Goal: Find specific fact: Find specific fact

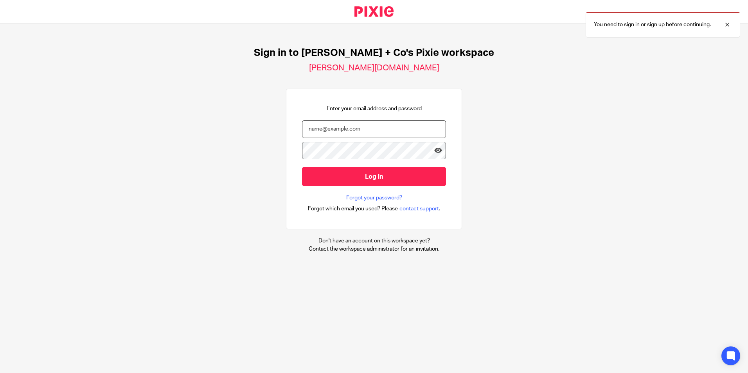
click at [346, 131] on input "email" at bounding box center [374, 130] width 144 height 18
paste input "dasa@jacobsandco.co.uk"
type input "dasa@jacobsandco.co.uk"
click at [342, 140] on form "dasa@jacobsandco.co.uk Log in" at bounding box center [374, 158] width 144 height 74
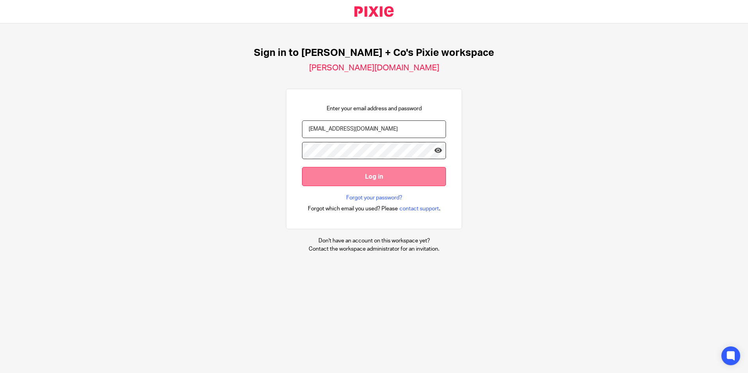
click at [355, 181] on input "Log in" at bounding box center [374, 176] width 144 height 19
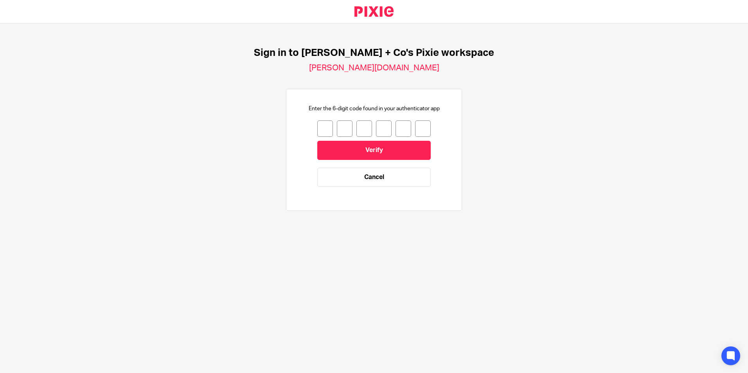
click at [317, 130] on input "number" at bounding box center [325, 129] width 16 height 16
type input "1"
type input "8"
type input "6"
type input "7"
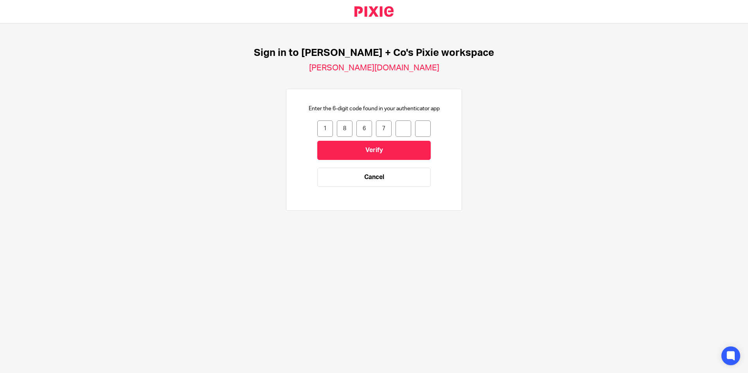
type input "6"
type input "1"
click at [382, 153] on input "Verify" at bounding box center [373, 150] width 113 height 19
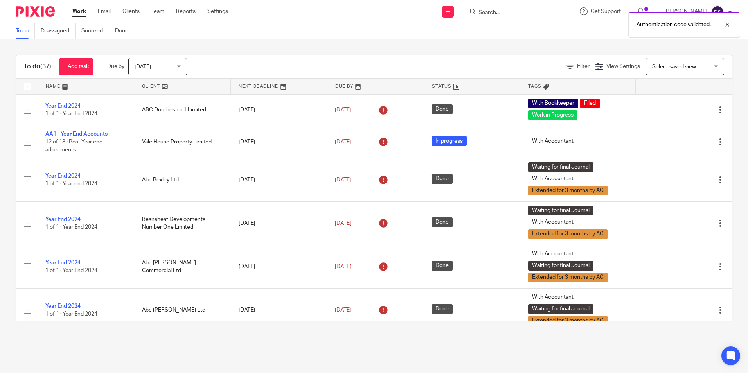
click at [504, 15] on div "Authentication code validated." at bounding box center [557, 23] width 366 height 30
click at [499, 11] on div "Authentication code validated." at bounding box center [557, 23] width 366 height 30
click at [492, 11] on div "Authentication code validated." at bounding box center [557, 23] width 366 height 30
click at [509, 14] on div "Authentication code validated." at bounding box center [557, 23] width 366 height 30
click at [504, 12] on input "Search" at bounding box center [513, 12] width 70 height 7
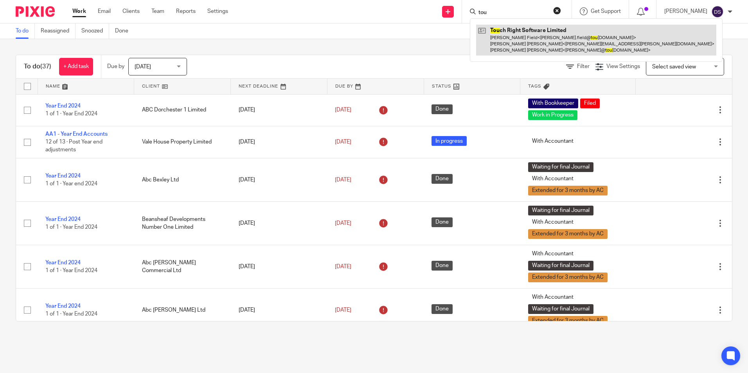
type input "tou"
click at [516, 35] on link at bounding box center [596, 40] width 240 height 31
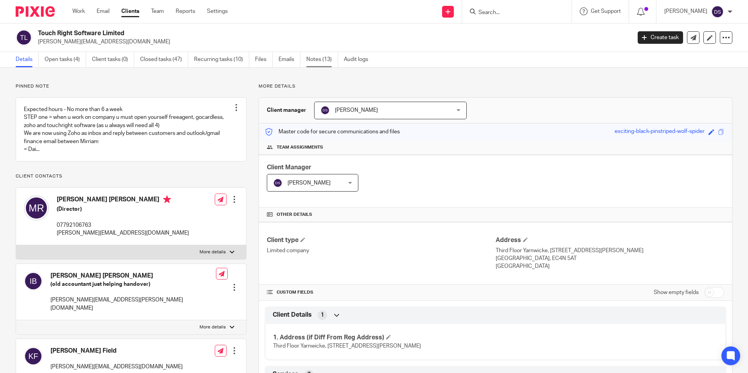
click at [317, 56] on link "Notes (13)" at bounding box center [322, 59] width 32 height 15
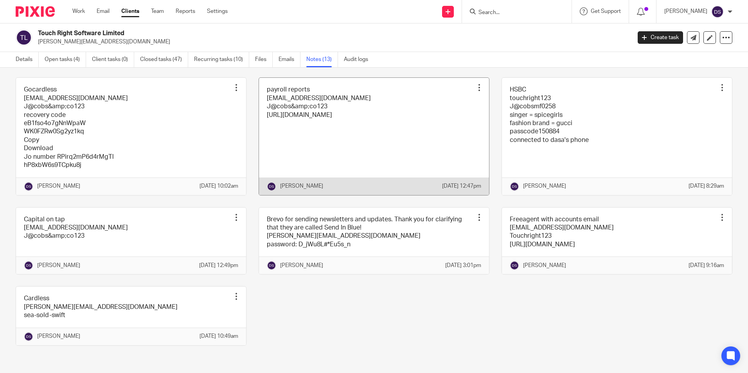
scroll to position [311, 0]
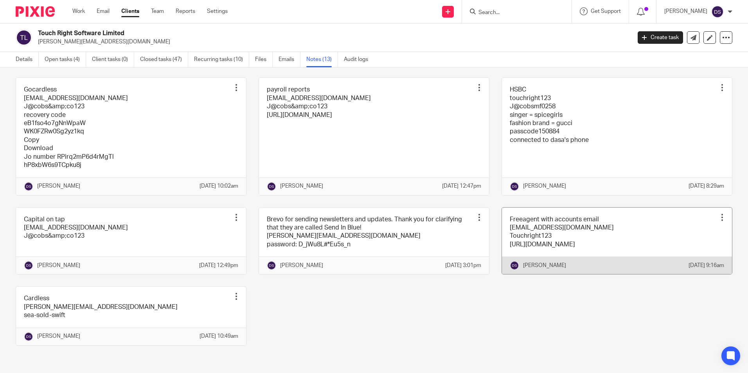
click at [510, 211] on link at bounding box center [617, 241] width 230 height 67
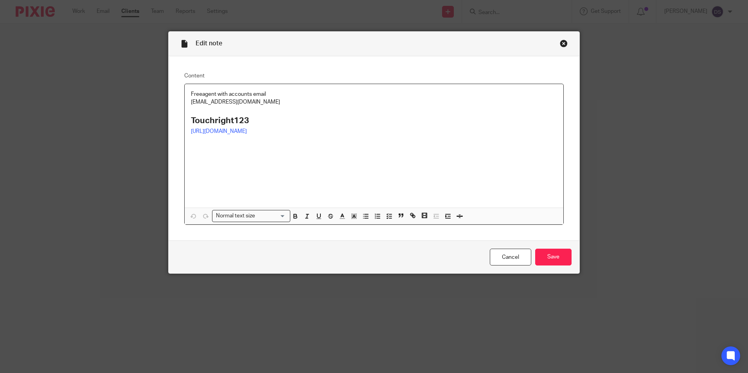
drag, startPoint x: 281, startPoint y: 105, endPoint x: 164, endPoint y: 102, distance: 117.4
click at [164, 102] on div "Edit note Content Freeagent with accounts email [EMAIL_ADDRESS][DOMAIN_NAME] To…" at bounding box center [374, 186] width 748 height 373
copy p "[EMAIL_ADDRESS][DOMAIN_NAME]"
drag, startPoint x: 267, startPoint y: 122, endPoint x: 174, endPoint y: 121, distance: 93.1
click at [174, 121] on div "Content Freeagent with accounts email [EMAIL_ADDRESS][DOMAIN_NAME] Touchright12…" at bounding box center [374, 148] width 411 height 185
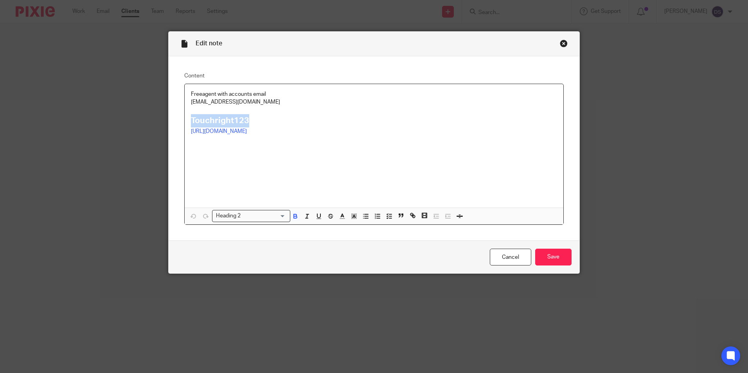
copy strong "Touchright123"
click at [560, 41] on div "Close this dialog window" at bounding box center [564, 44] width 8 height 8
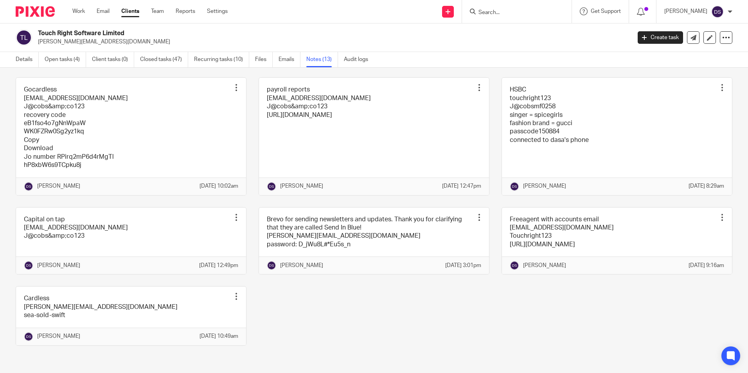
scroll to position [274, 0]
click at [38, 113] on link at bounding box center [131, 136] width 230 height 117
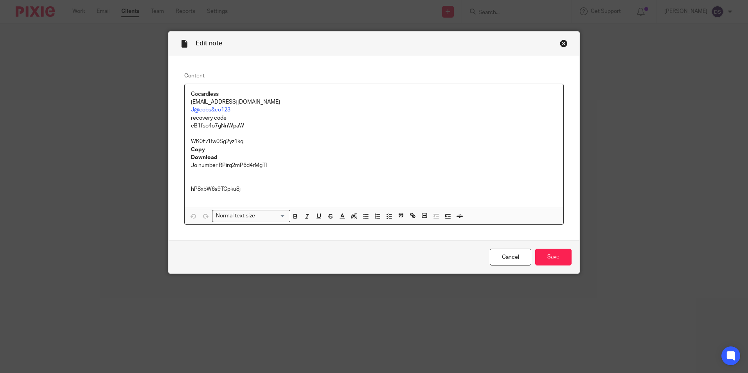
drag, startPoint x: 289, startPoint y: 105, endPoint x: 185, endPoint y: 103, distance: 104.5
click at [185, 103] on div "Gocardless finance@touchrightsoftware.com J@cobs&co123 recovery code eB1fso4o7g…" at bounding box center [374, 146] width 379 height 124
copy p "finance@touchrightsoftware.com"
drag, startPoint x: 214, startPoint y: 110, endPoint x: 182, endPoint y: 109, distance: 32.1
click at [185, 109] on div "Gocardless finance@touchrightsoftware.com J@cobs&co123 recovery code eB1fso4o7g…" at bounding box center [374, 146] width 379 height 124
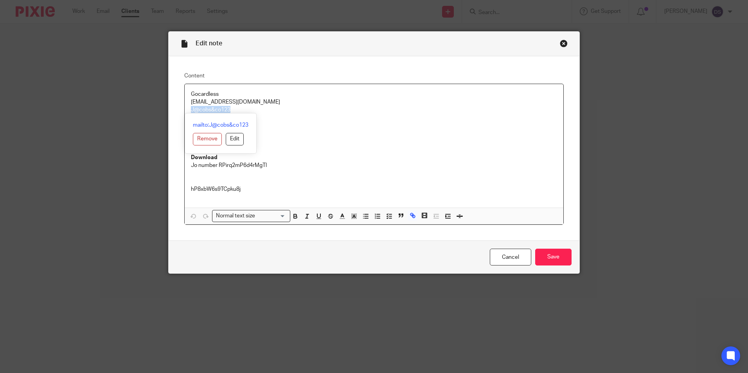
copy link "J@cobs&co123"
click at [560, 43] on div "Close this dialog window" at bounding box center [564, 44] width 8 height 8
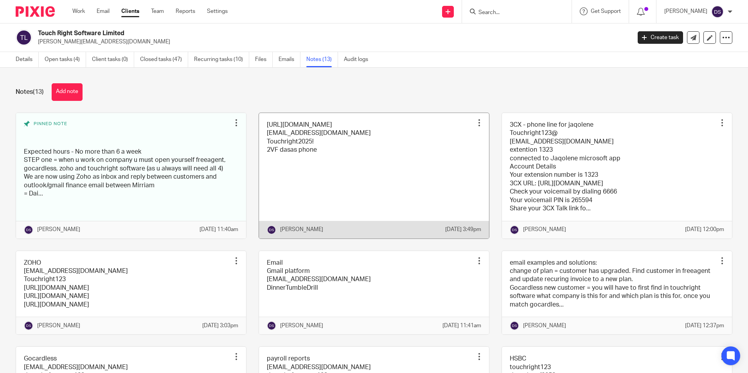
click at [292, 139] on link at bounding box center [374, 176] width 230 height 126
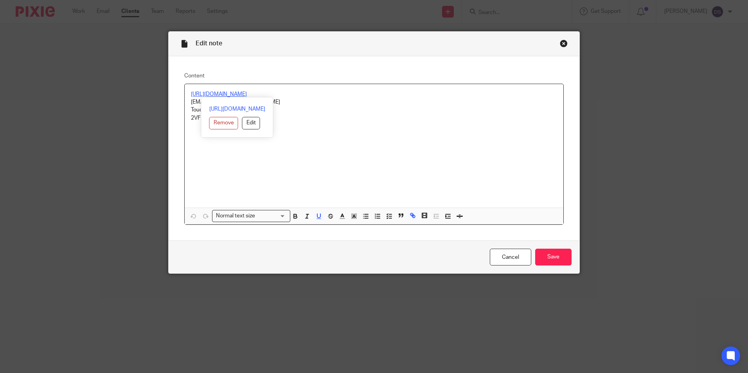
drag, startPoint x: 281, startPoint y: 95, endPoint x: 185, endPoint y: 92, distance: 95.5
click at [185, 92] on div "[URL][DOMAIN_NAME] [EMAIL_ADDRESS][DOMAIN_NAME] Touchright2025! 2VF dasas phone" at bounding box center [374, 146] width 379 height 124
copy u "[URL][DOMAIN_NAME]"
click at [348, 140] on div "[URL][DOMAIN_NAME] [EMAIL_ADDRESS][DOMAIN_NAME] Touchright2025! 2VF dasas phone" at bounding box center [374, 146] width 379 height 124
drag, startPoint x: 252, startPoint y: 104, endPoint x: 171, endPoint y: 102, distance: 81.8
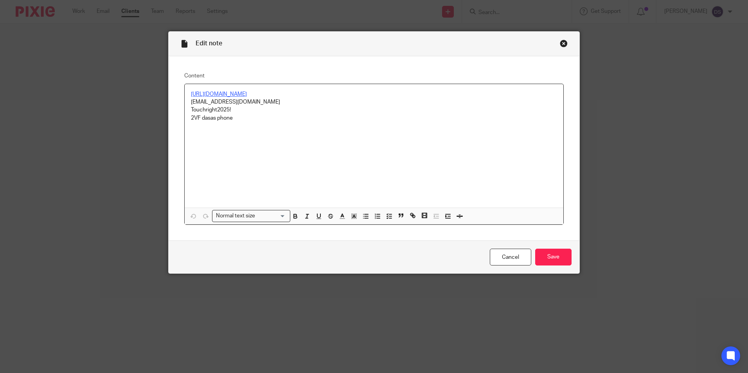
click at [171, 102] on div "Content [URL][DOMAIN_NAME] [EMAIL_ADDRESS][DOMAIN_NAME] Touchright2025! 2VF das…" at bounding box center [374, 148] width 411 height 185
copy p "[EMAIL_ADDRESS][DOMAIN_NAME]"
drag, startPoint x: 232, startPoint y: 110, endPoint x: 168, endPoint y: 108, distance: 64.2
click at [169, 108] on div "Content [URL][DOMAIN_NAME] [EMAIL_ADDRESS][DOMAIN_NAME] Touchright2025! 2VF das…" at bounding box center [374, 148] width 411 height 185
copy p "Touchright2025!"
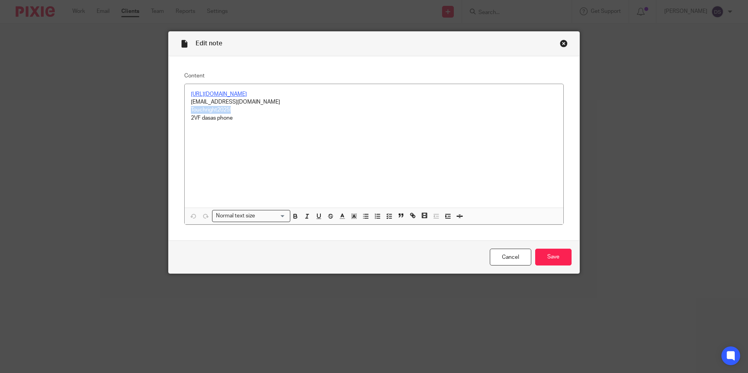
click at [561, 42] on div "Close this dialog window" at bounding box center [564, 44] width 8 height 8
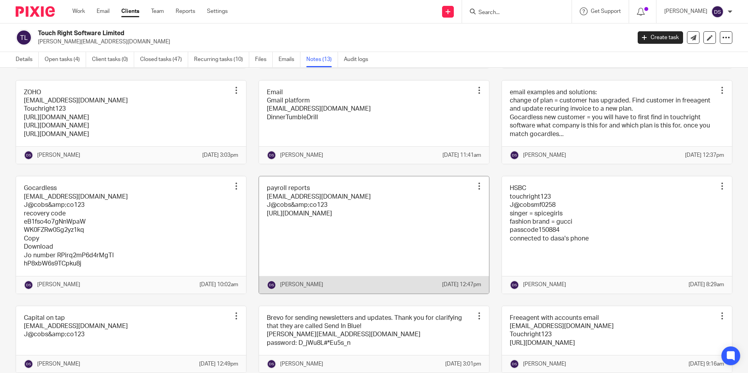
scroll to position [157, 0]
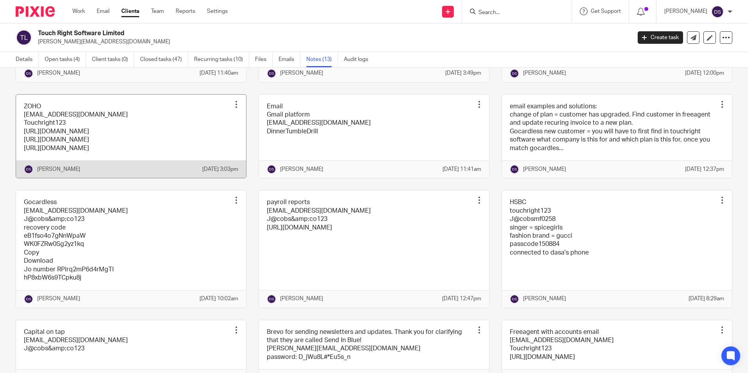
click at [63, 144] on link at bounding box center [131, 137] width 230 height 84
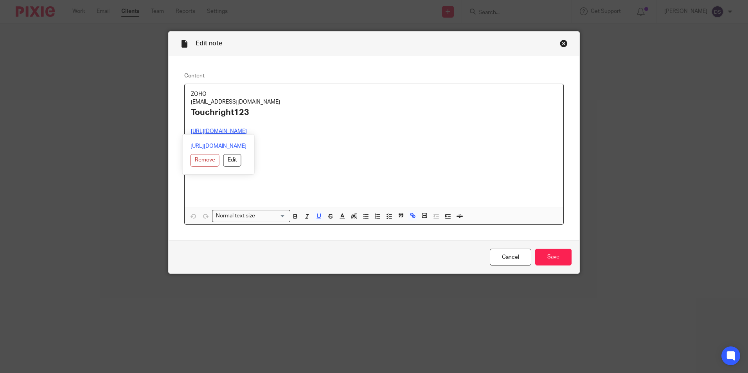
drag, startPoint x: 253, startPoint y: 129, endPoint x: 178, endPoint y: 128, distance: 75.5
click at [178, 128] on div "Content ZOHO [EMAIL_ADDRESS][DOMAIN_NAME] Touchright123 [URL][DOMAIN_NAME] [URL…" at bounding box center [374, 148] width 411 height 185
copy u "[URL][DOMAIN_NAME]"
